Goal: Information Seeking & Learning: Learn about a topic

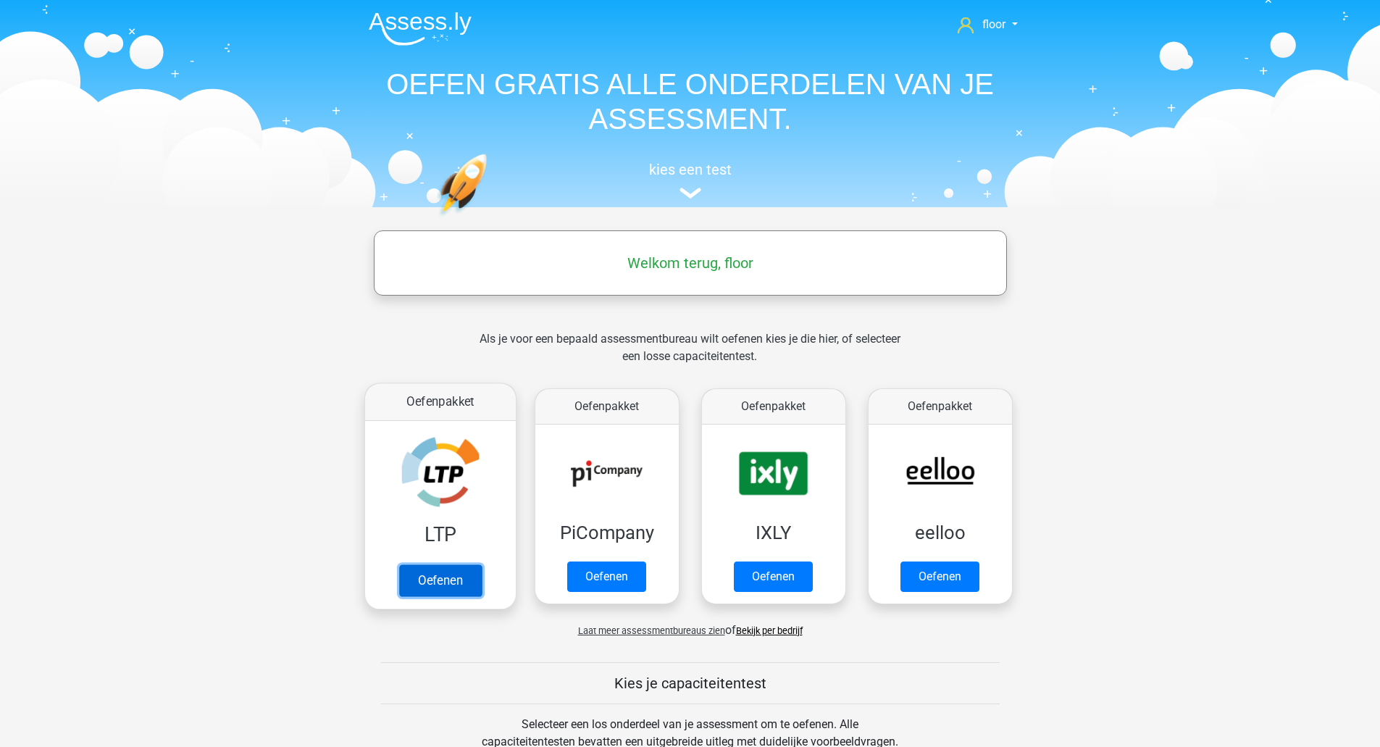
click at [461, 564] on link "Oefenen" at bounding box center [439, 580] width 83 height 32
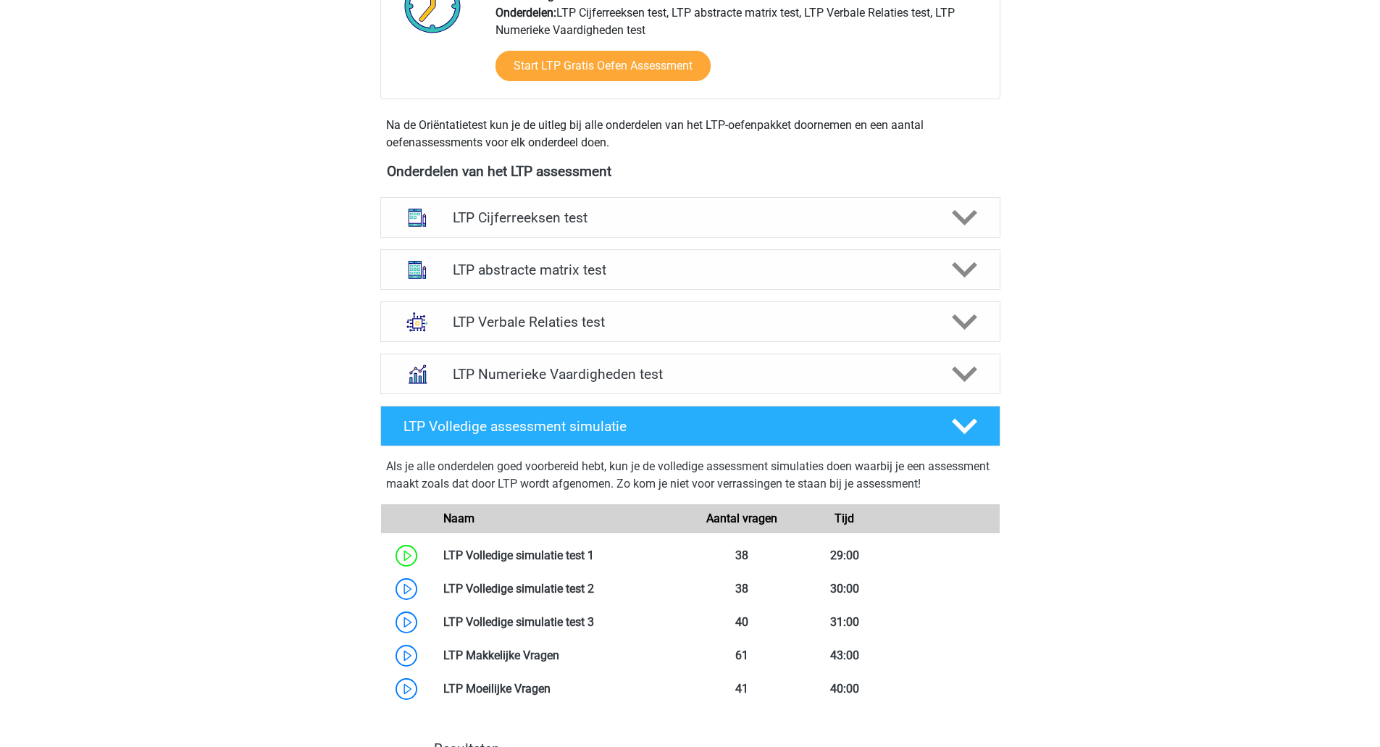
scroll to position [397, 0]
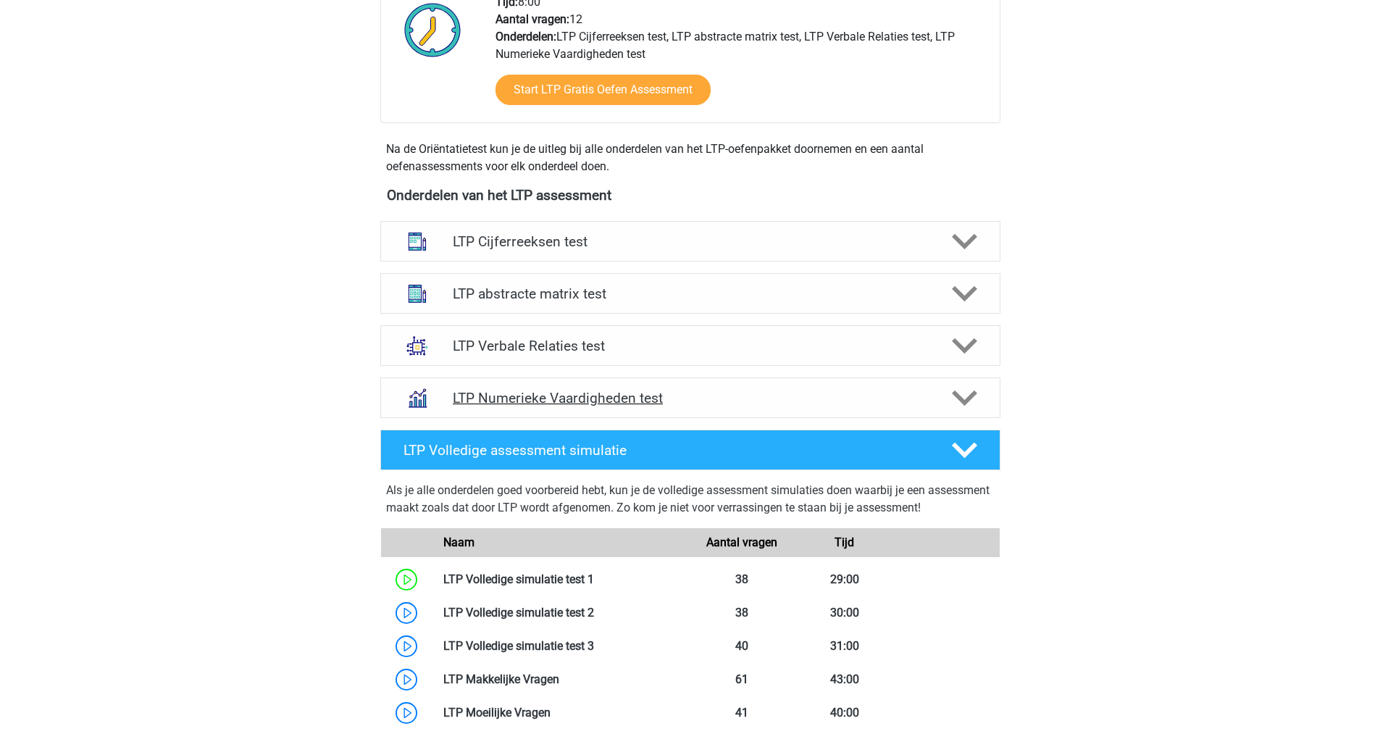
click at [959, 398] on polygon at bounding box center [964, 398] width 25 height 16
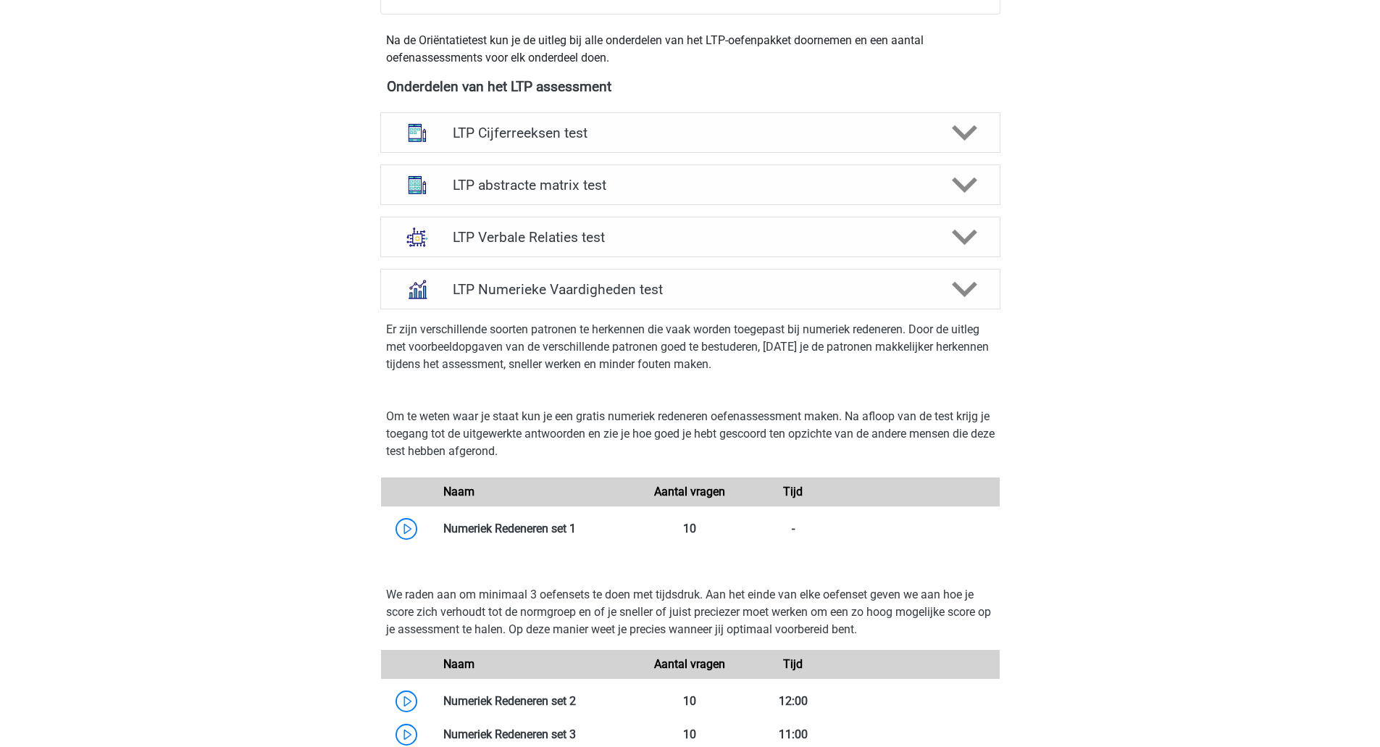
scroll to position [501, 0]
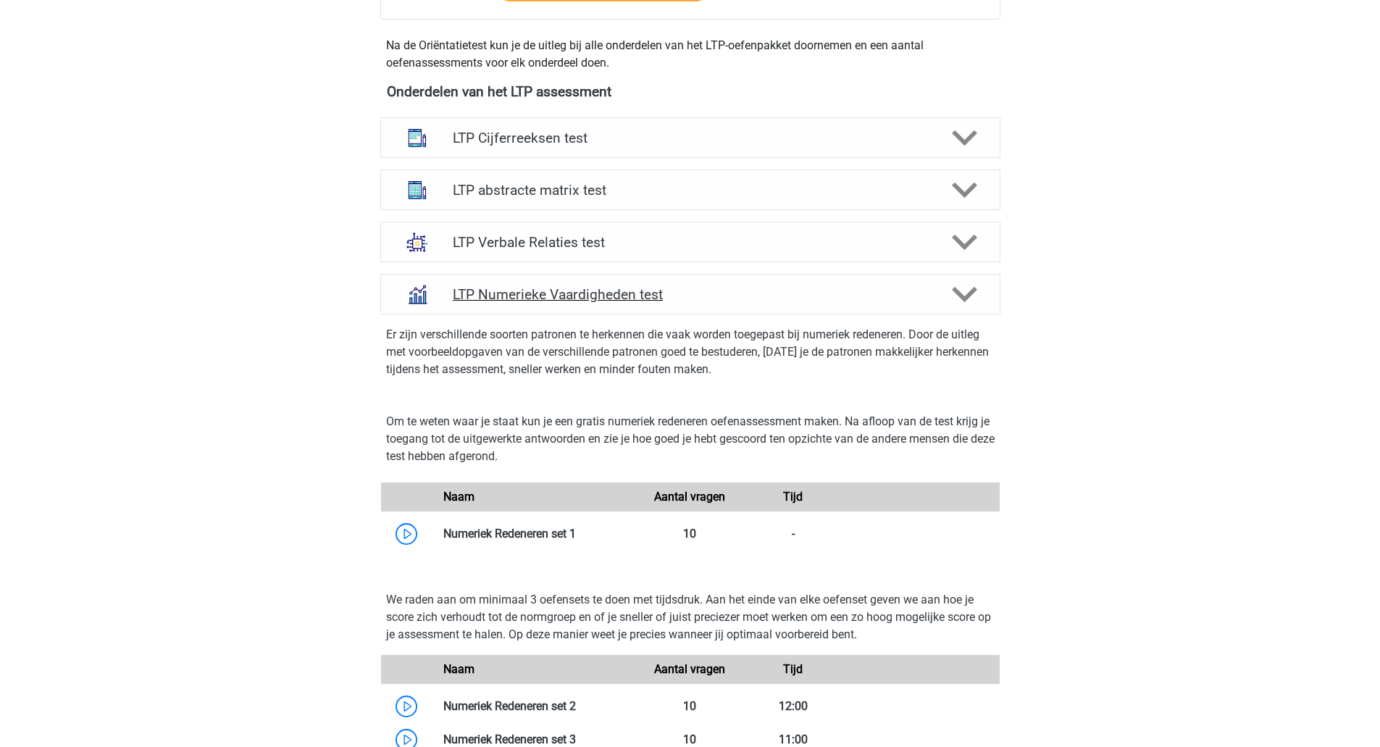
click at [970, 293] on polygon at bounding box center [964, 295] width 25 height 16
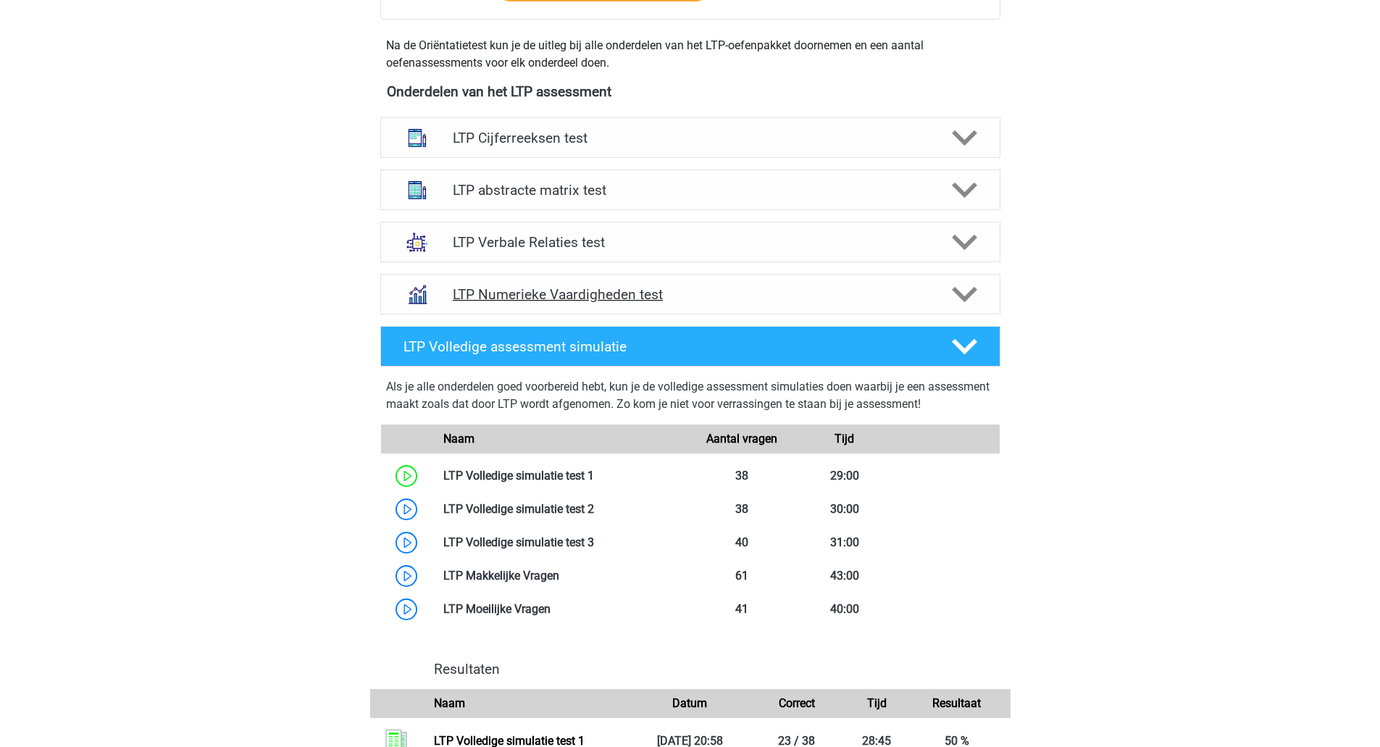
click at [634, 297] on h4 "LTP Numerieke Vaardigheden test" at bounding box center [690, 294] width 474 height 17
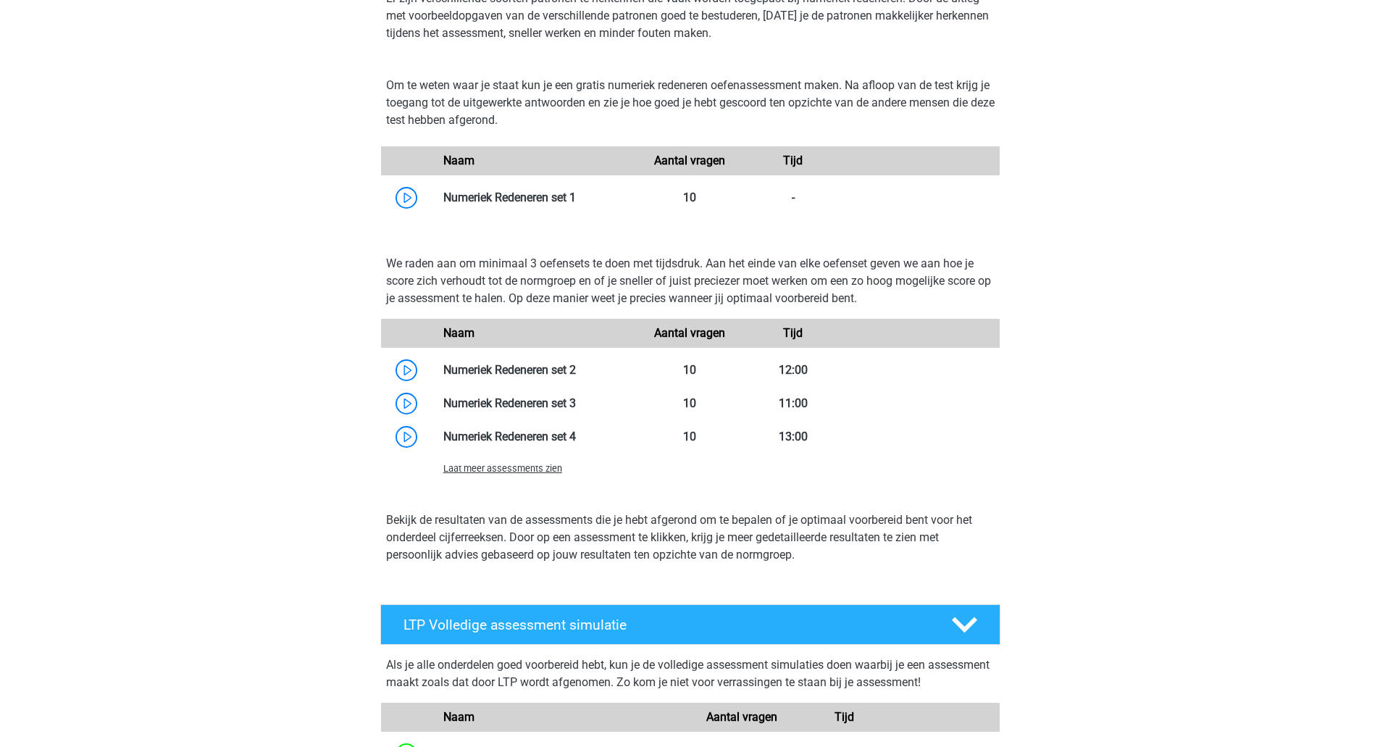
scroll to position [803, 0]
